Goal: Transaction & Acquisition: Purchase product/service

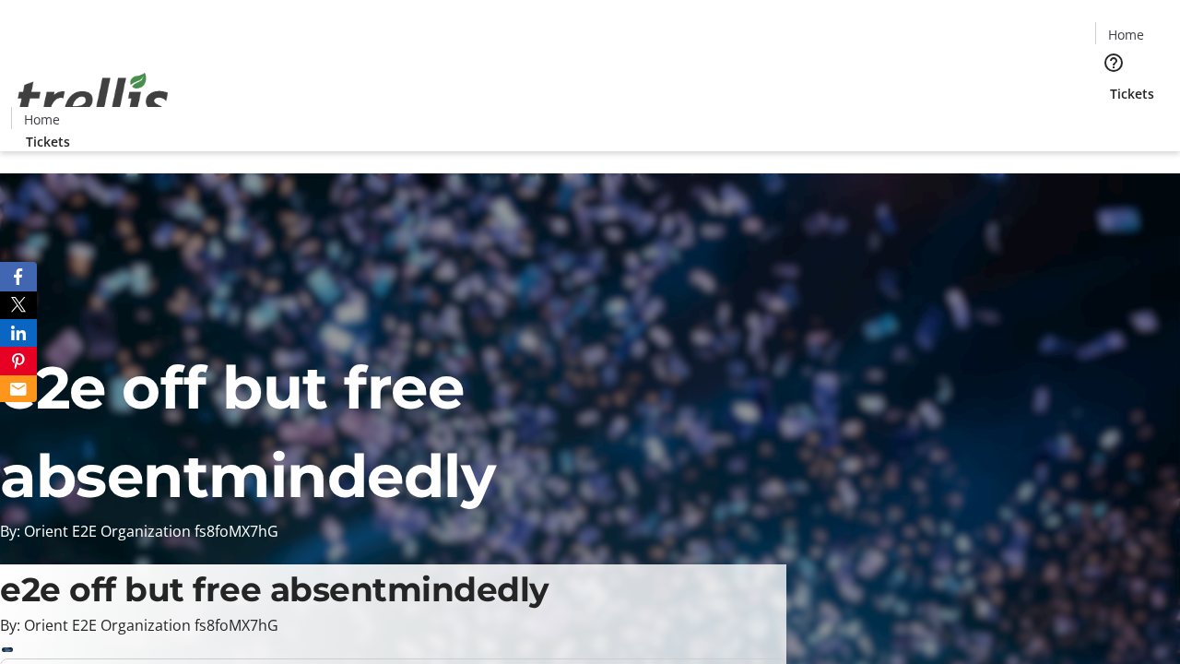
click at [1110, 84] on span "Tickets" at bounding box center [1132, 93] width 44 height 19
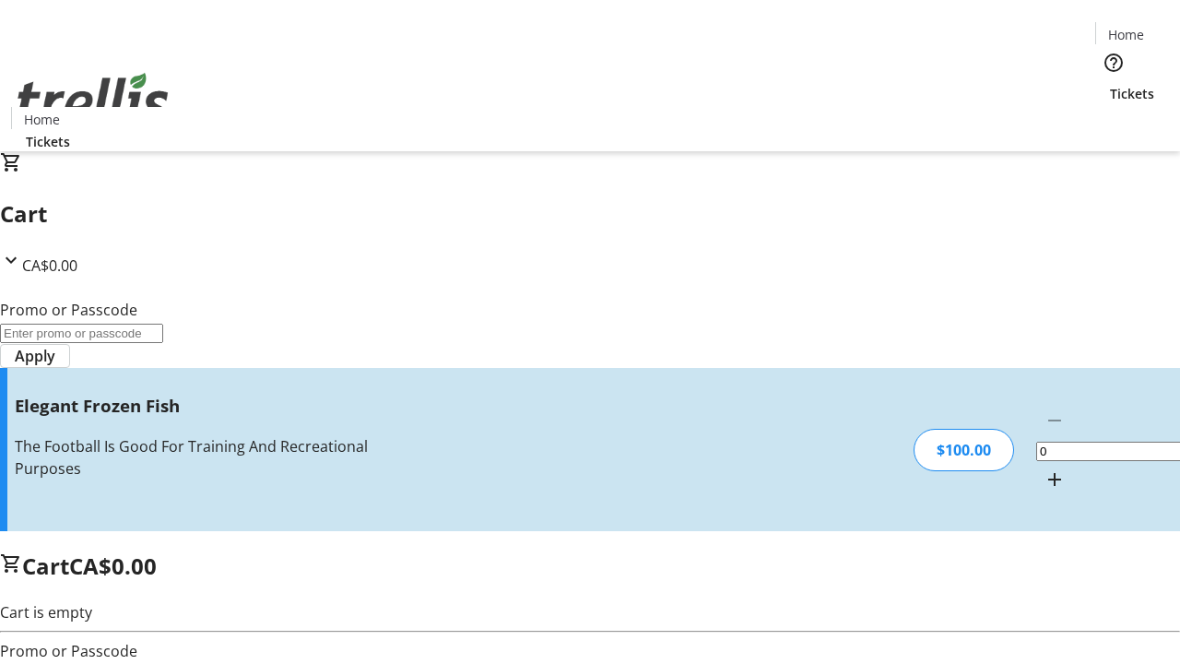
click at [1044, 468] on mat-icon "Increment by one" at bounding box center [1055, 479] width 22 height 22
type input "1"
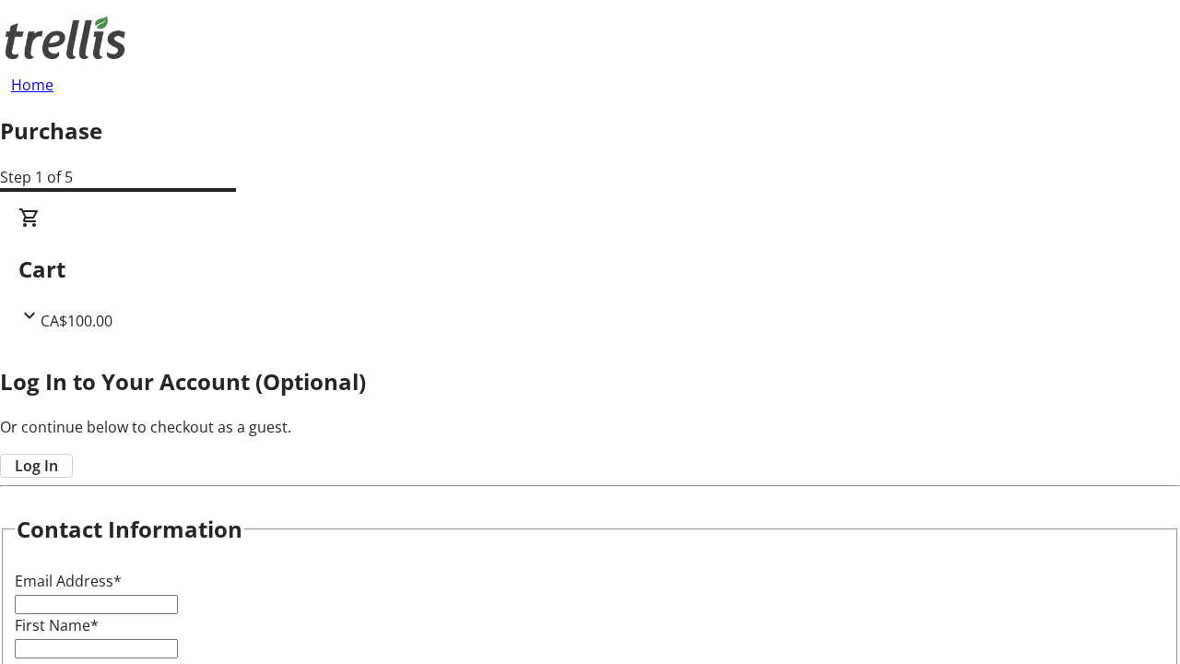
type input "FREE"
type input "[PERSON_NAME][EMAIL_ADDRESS][DOMAIN_NAME]"
type input "[PERSON_NAME]"
type input "Kshlerin"
